Goal: Go to known website: Access a specific website the user already knows

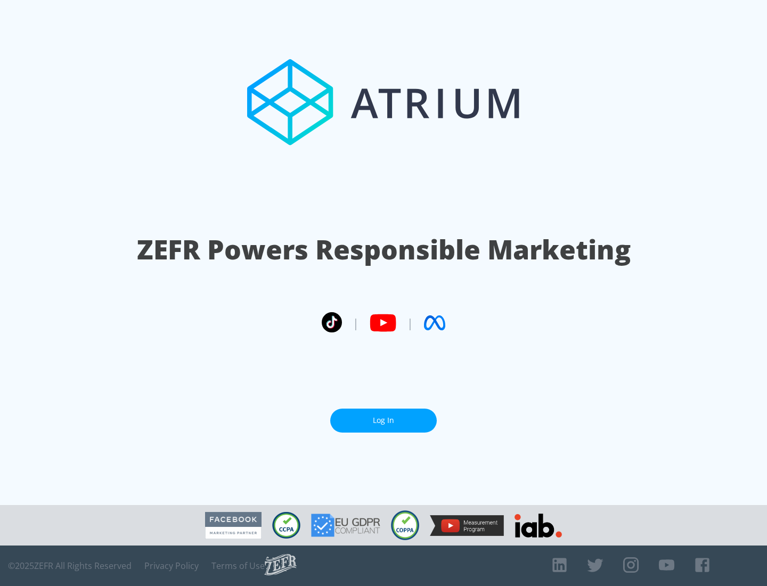
click at [384, 420] on link "Log In" at bounding box center [383, 421] width 107 height 24
